Goal: Navigation & Orientation: Find specific page/section

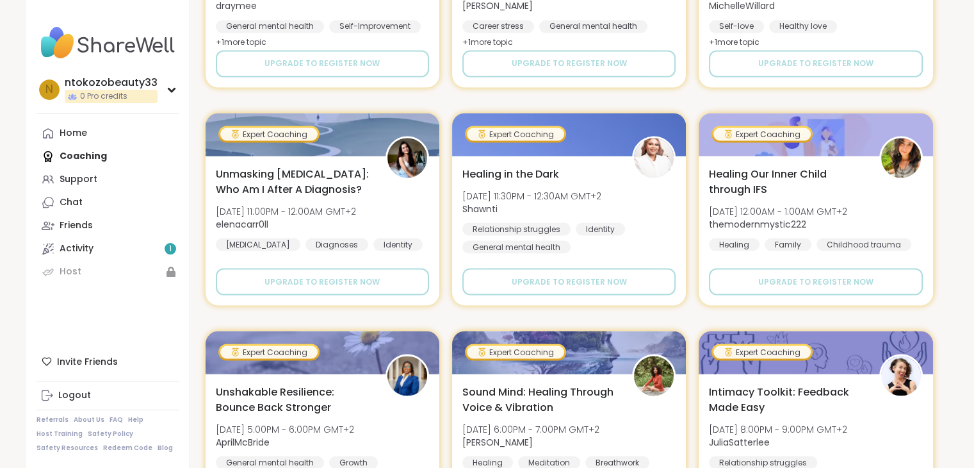
scroll to position [2444, 0]
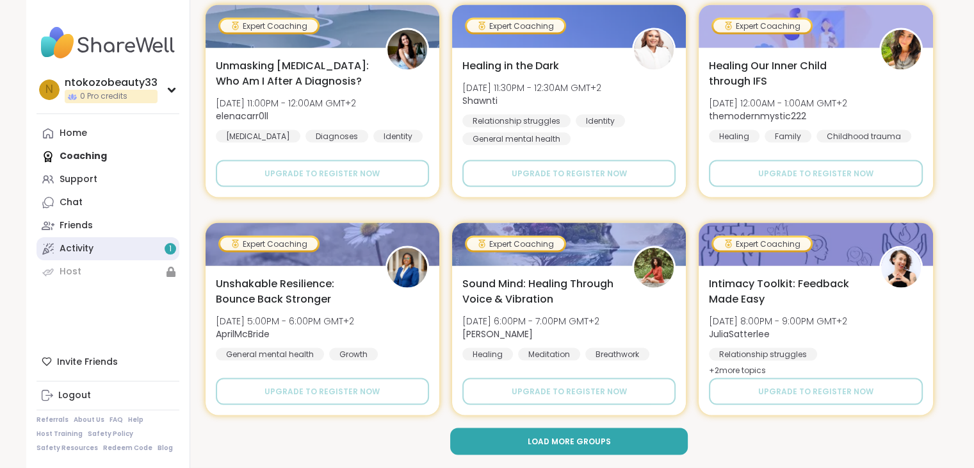
click at [77, 242] on div "Activity 1" at bounding box center [77, 248] width 34 height 13
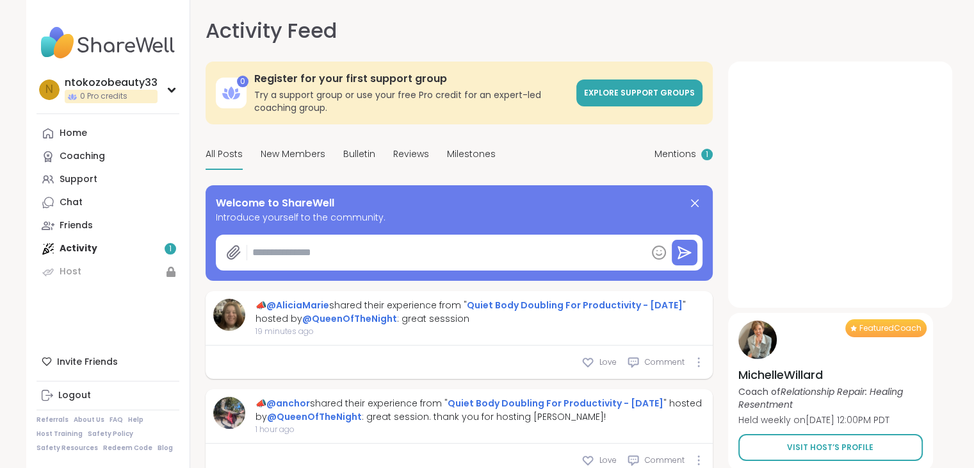
type textarea "*"
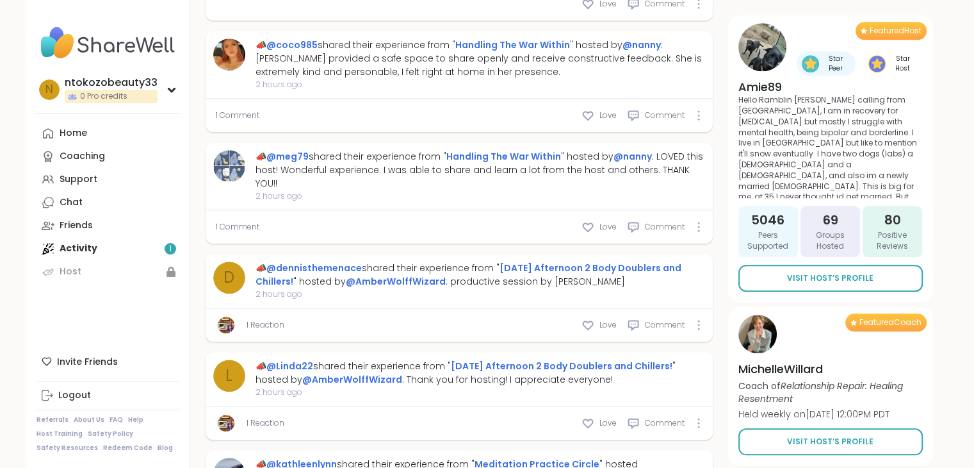
scroll to position [1089, 0]
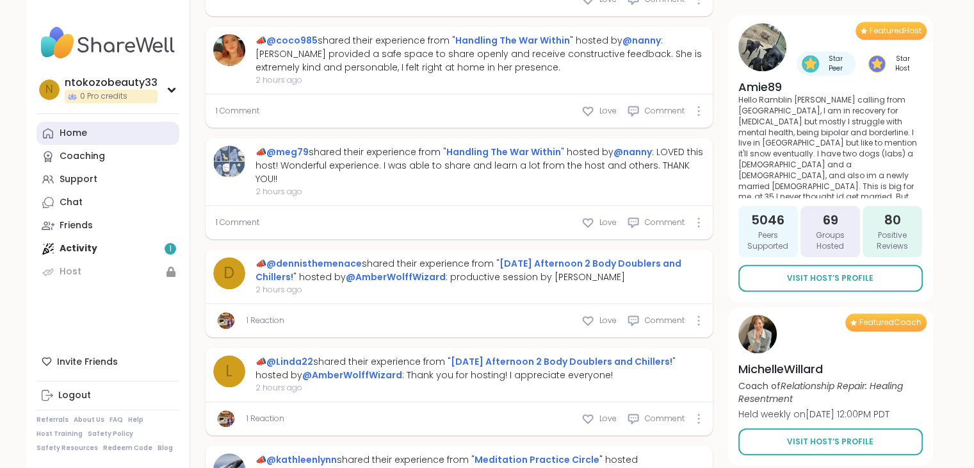
click at [86, 133] on link "Home" at bounding box center [108, 133] width 143 height 23
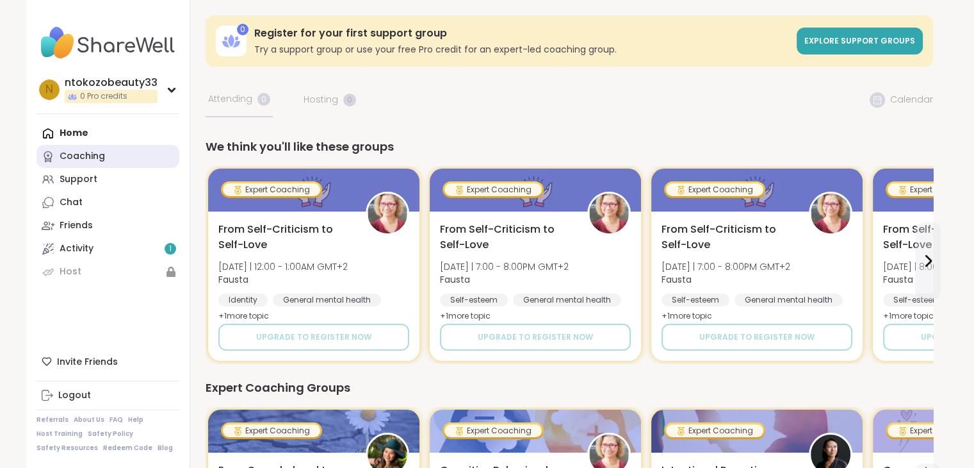
click at [87, 159] on div "Coaching" at bounding box center [82, 156] width 45 height 13
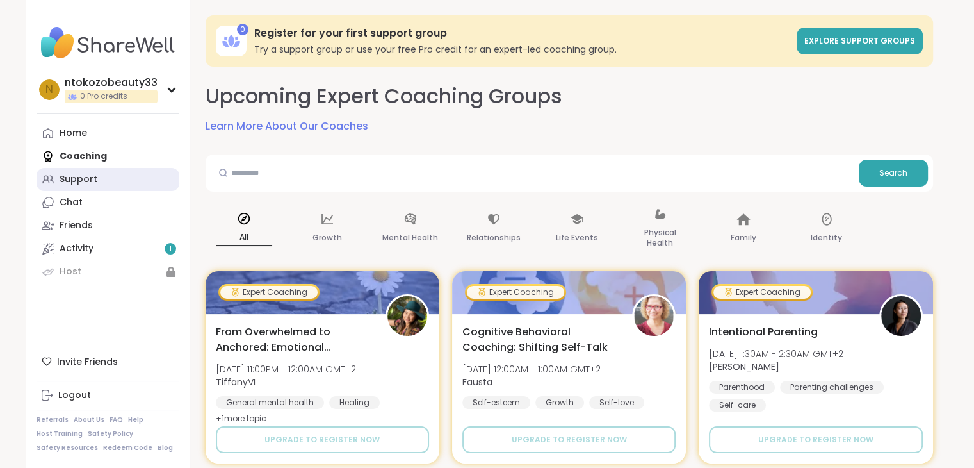
click at [69, 180] on div "Support" at bounding box center [79, 179] width 38 height 13
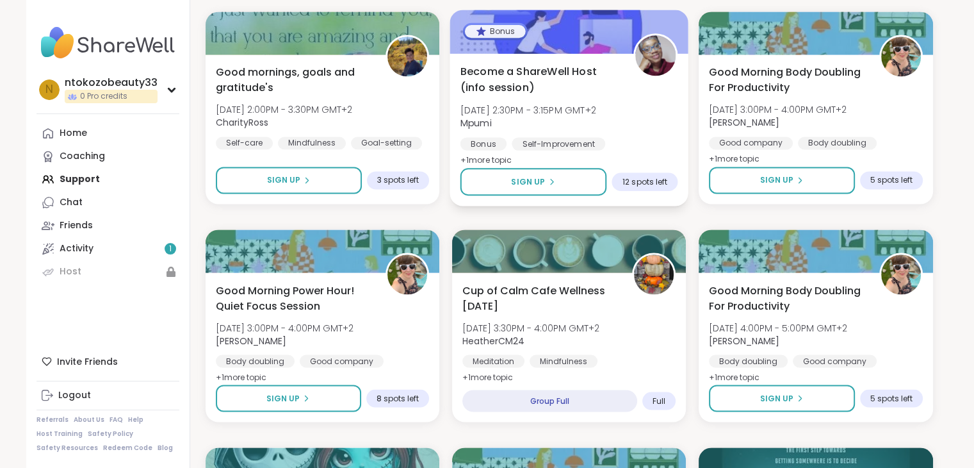
scroll to position [2306, 0]
